Goal: Information Seeking & Learning: Learn about a topic

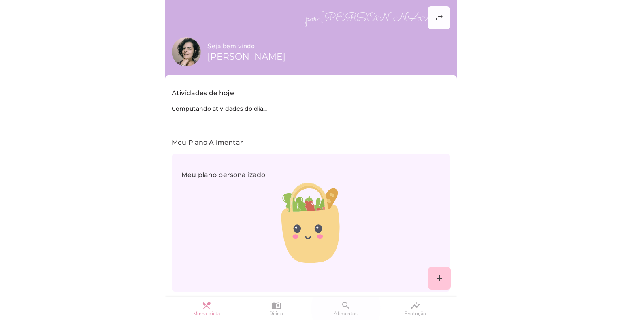
click at [0, 0] on slot "search" at bounding box center [0, 0] width 0 height 0
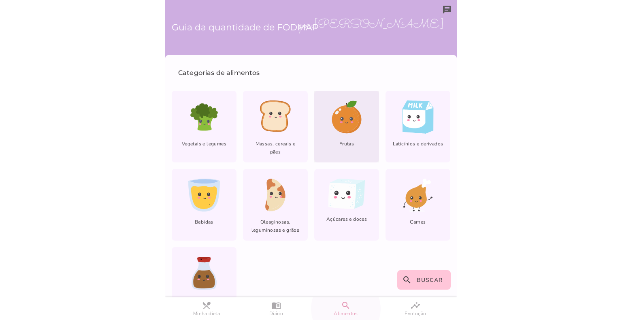
click at [345, 115] on icon at bounding box center [346, 118] width 28 height 26
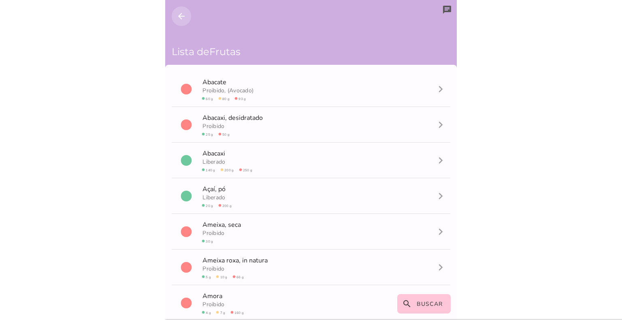
click at [179, 14] on icon "arrow_back" at bounding box center [182, 16] width 10 height 10
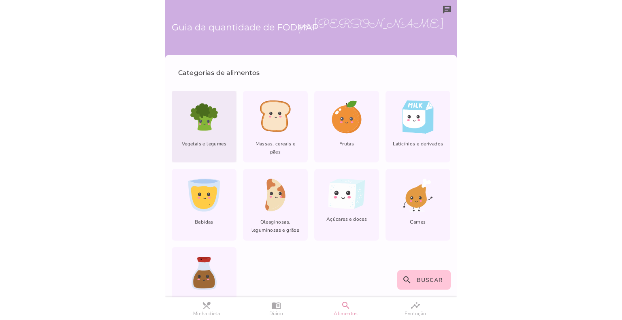
click at [194, 110] on icon at bounding box center [195, 114] width 11 height 14
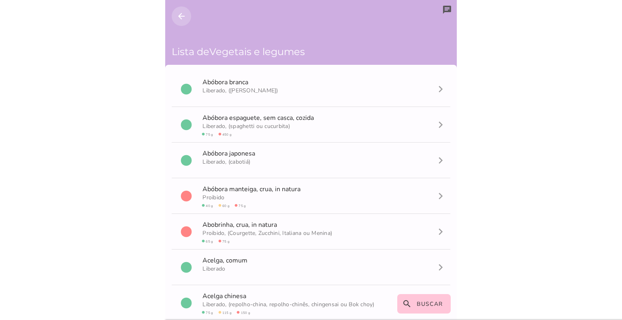
click at [177, 16] on icon "arrow_back" at bounding box center [182, 16] width 10 height 10
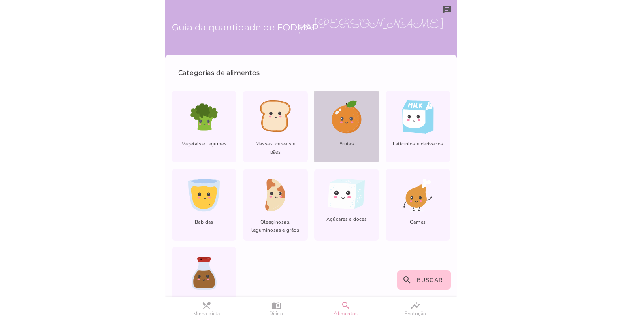
click at [347, 125] on icon at bounding box center [346, 118] width 28 height 26
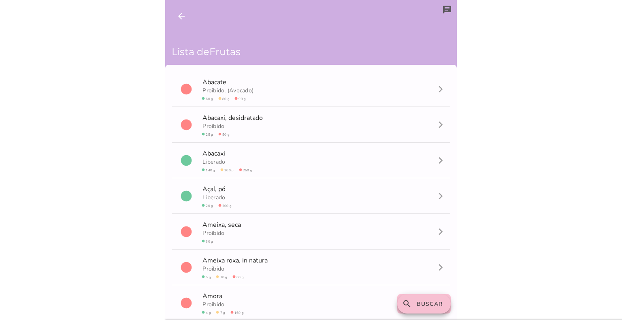
click at [426, 307] on span "Buscar" at bounding box center [430, 304] width 26 height 8
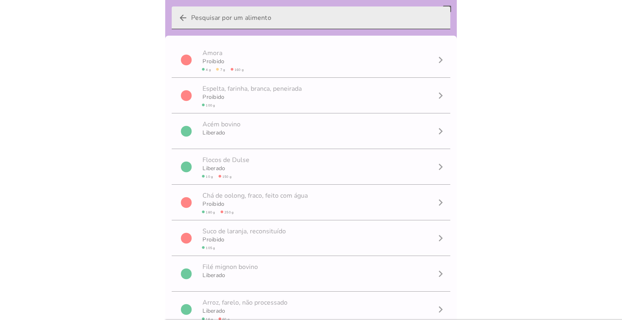
click at [316, 19] on input "arrow_back" at bounding box center [317, 17] width 253 height 23
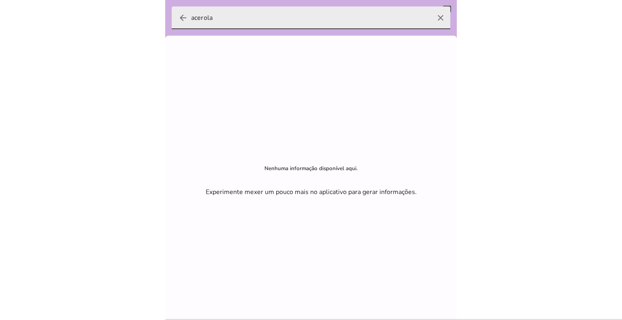
type input "acerola"
type mwc-textfield "acerola"
click at [181, 17] on icon "arrow_back" at bounding box center [183, 18] width 10 height 10
click at [191, 17] on input "acerola" at bounding box center [311, 17] width 240 height 23
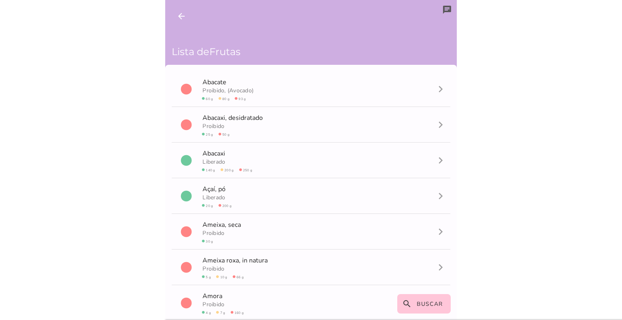
click at [622, 6] on body at bounding box center [311, 160] width 622 height 320
